Goal: Check status: Check status

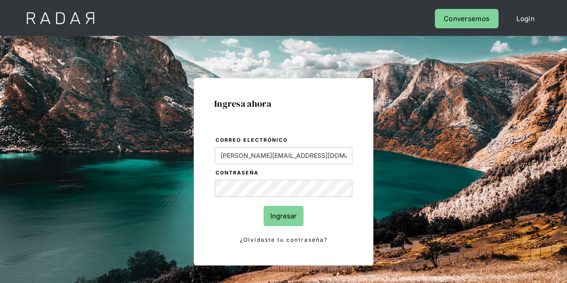
click at [280, 216] on input "Ingresar" at bounding box center [284, 216] width 40 height 20
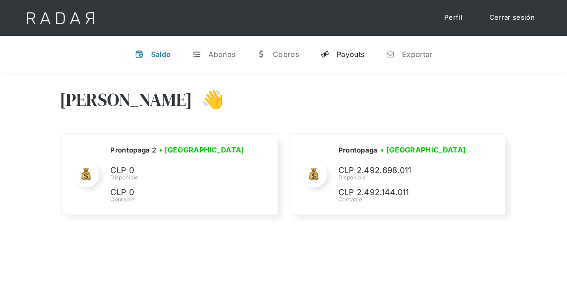
click at [348, 46] on link "y Payouts" at bounding box center [342, 54] width 58 height 23
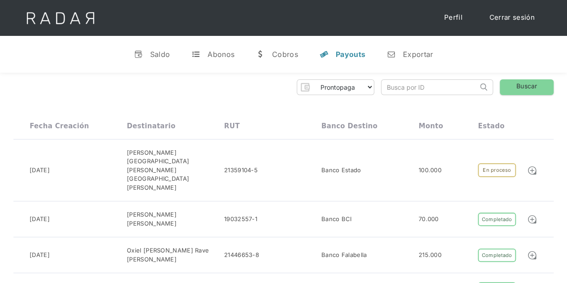
click at [399, 87] on input "search" at bounding box center [429, 87] width 96 height 15
paste input "5e18b762-85f1-43d4-9acd-3725e16f3717"
type input "5e18b762-85f1-43d4-9acd-3725e16f3717"
click at [546, 84] on link "Buscar" at bounding box center [527, 87] width 54 height 16
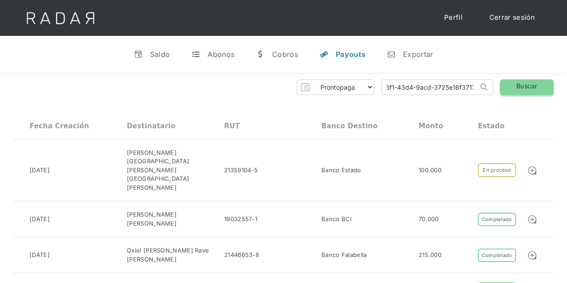
scroll to position [0, 0]
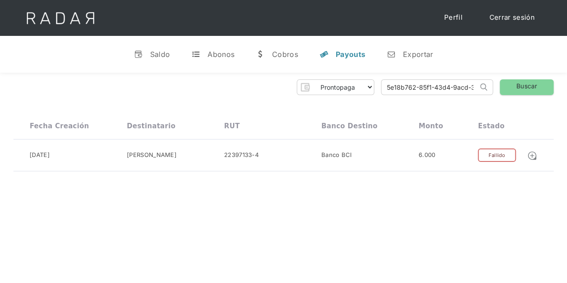
click at [451, 89] on input "5e18b762-85f1-43d4-9acd-3725e16f3717" at bounding box center [429, 87] width 96 height 15
